Goal: Find contact information: Find contact information

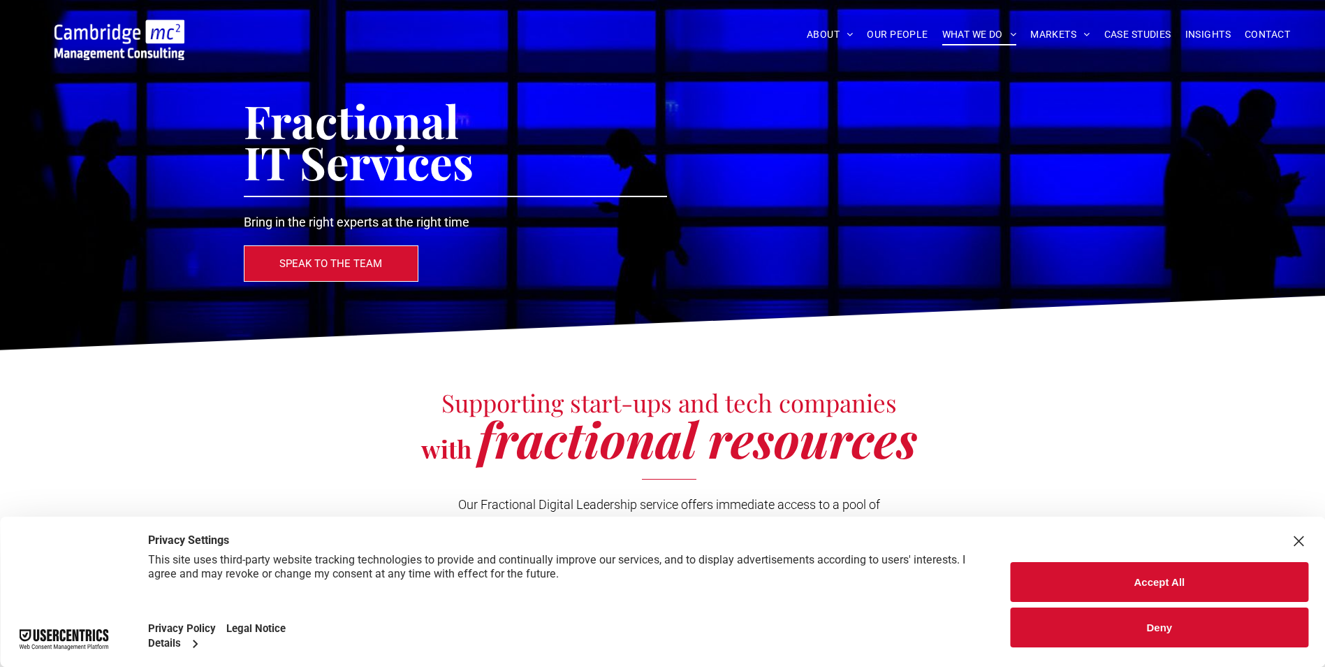
click at [1126, 628] on button "Deny" at bounding box center [1160, 627] width 298 height 40
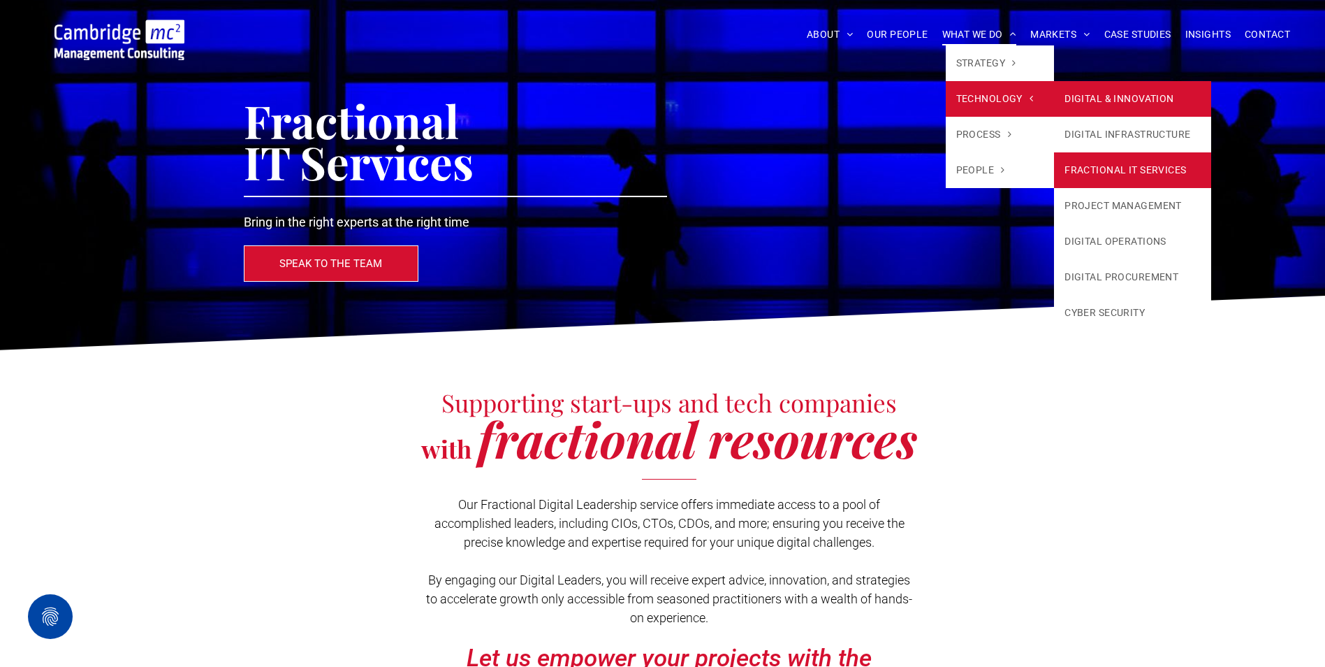
click at [1069, 99] on link "DIGITAL & INNOVATION" at bounding box center [1132, 99] width 157 height 36
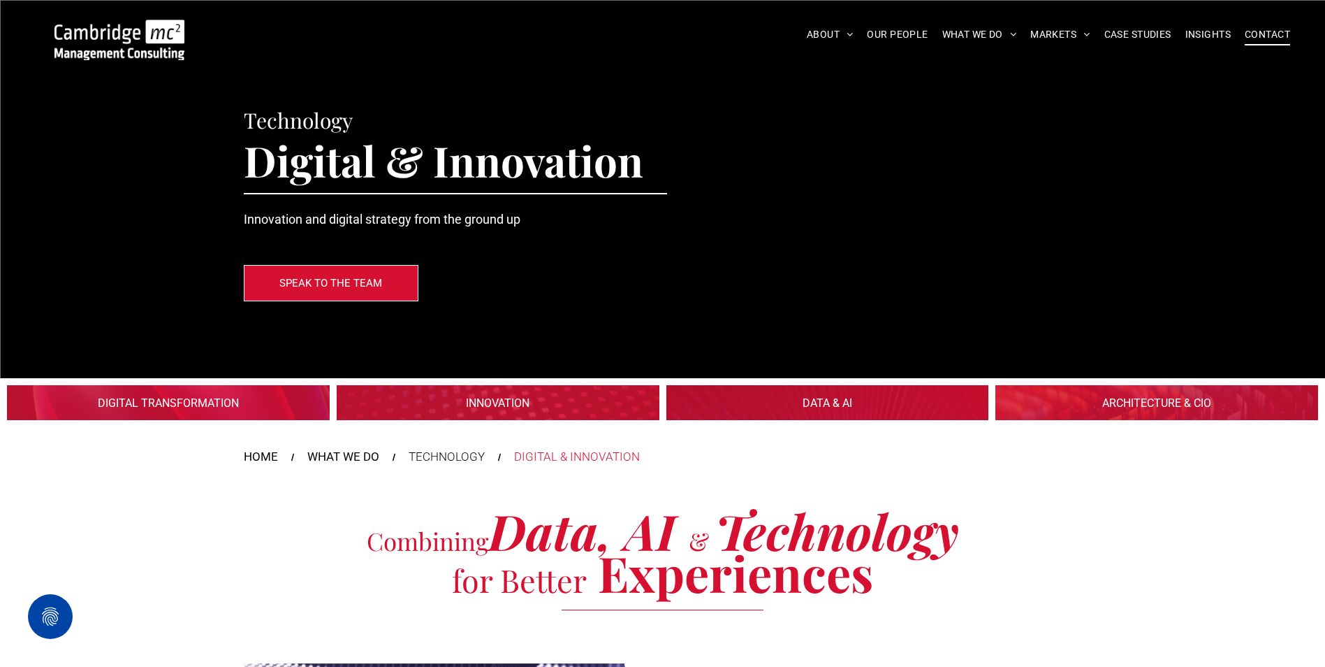
click at [1281, 27] on span "CONTACT" at bounding box center [1267, 35] width 45 height 22
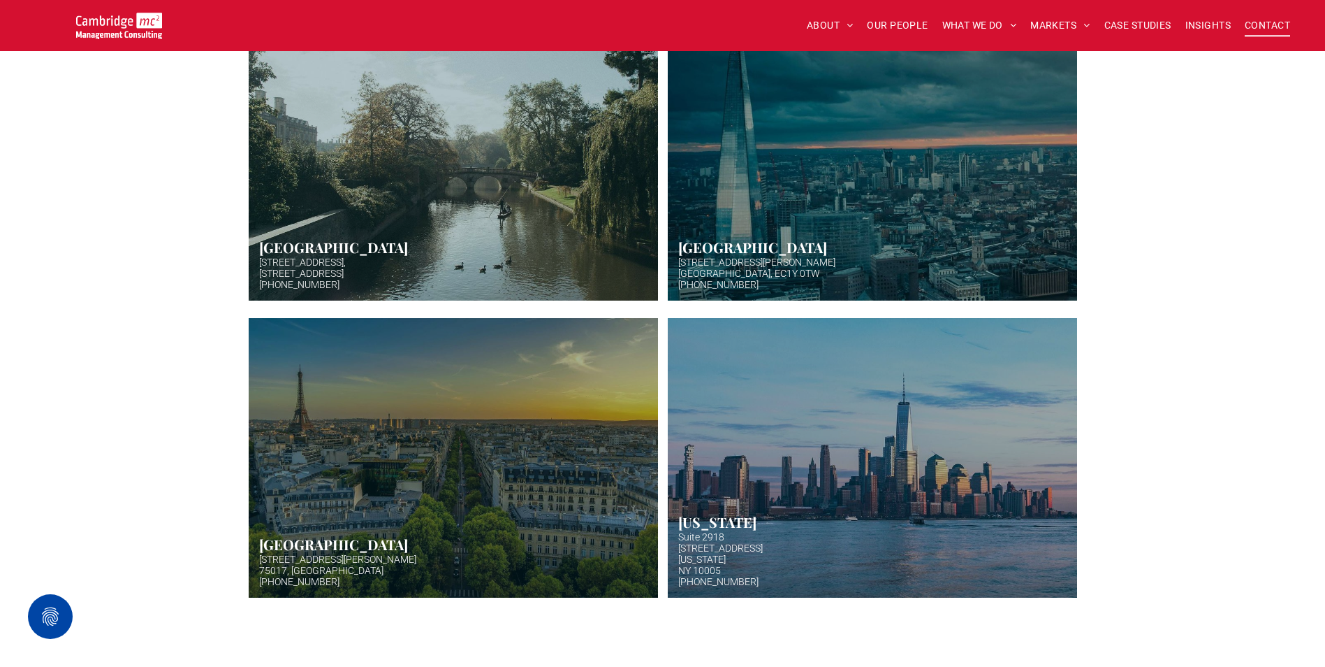
scroll to position [419, 0]
